Goal: Obtain resource: Obtain resource

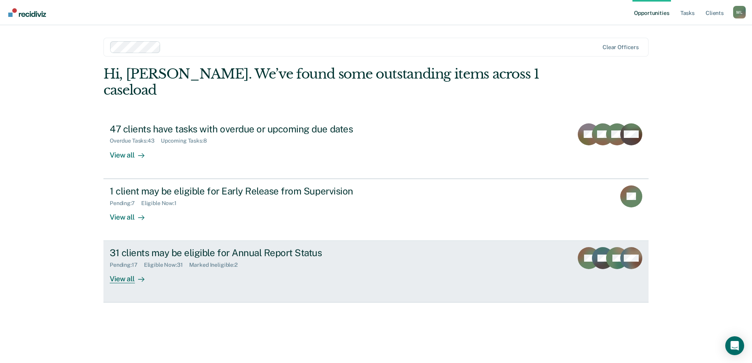
click at [175, 258] on div "31 clients may be eligible for Annual Report Status Pending : 17 Eligible Now :…" at bounding box center [257, 265] width 295 height 36
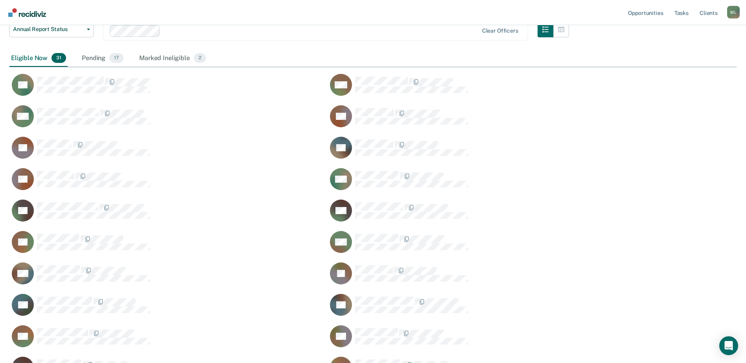
scroll to position [118, 0]
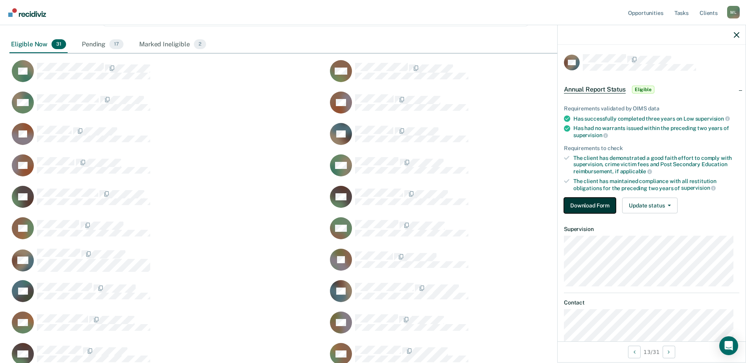
click at [581, 207] on button "Download Form" at bounding box center [590, 206] width 52 height 16
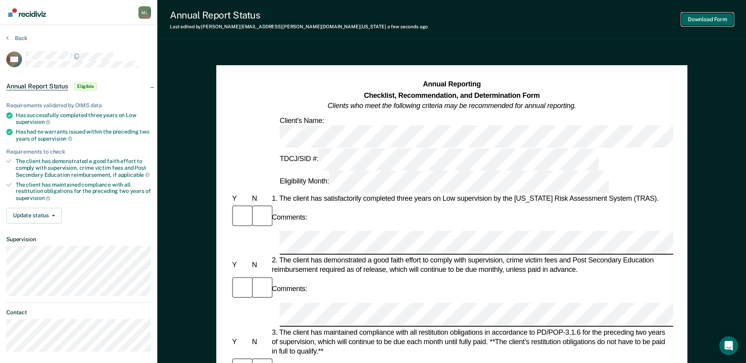
click at [712, 15] on button "Download Form" at bounding box center [708, 19] width 52 height 13
